Goal: Navigation & Orientation: Find specific page/section

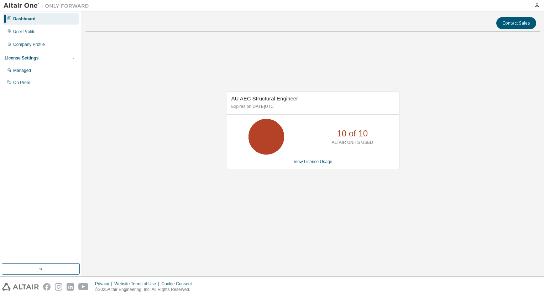
click at [355, 78] on div "AU AEC Structural Engineer Expires on May 17, 2026 UTC 10 of 10 ALTAIR UNITS US…" at bounding box center [312, 133] width 455 height 193
